Goal: Find specific page/section: Find specific page/section

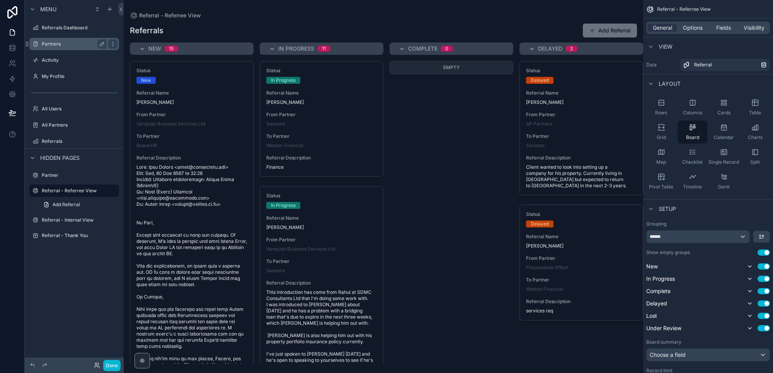
drag, startPoint x: 59, startPoint y: 41, endPoint x: 68, endPoint y: 47, distance: 10.8
click at [58, 40] on div "Partners" at bounding box center [74, 43] width 65 height 9
click at [59, 29] on label "Referrals Dashboard" at bounding box center [80, 28] width 76 height 6
